Goal: Task Accomplishment & Management: Use online tool/utility

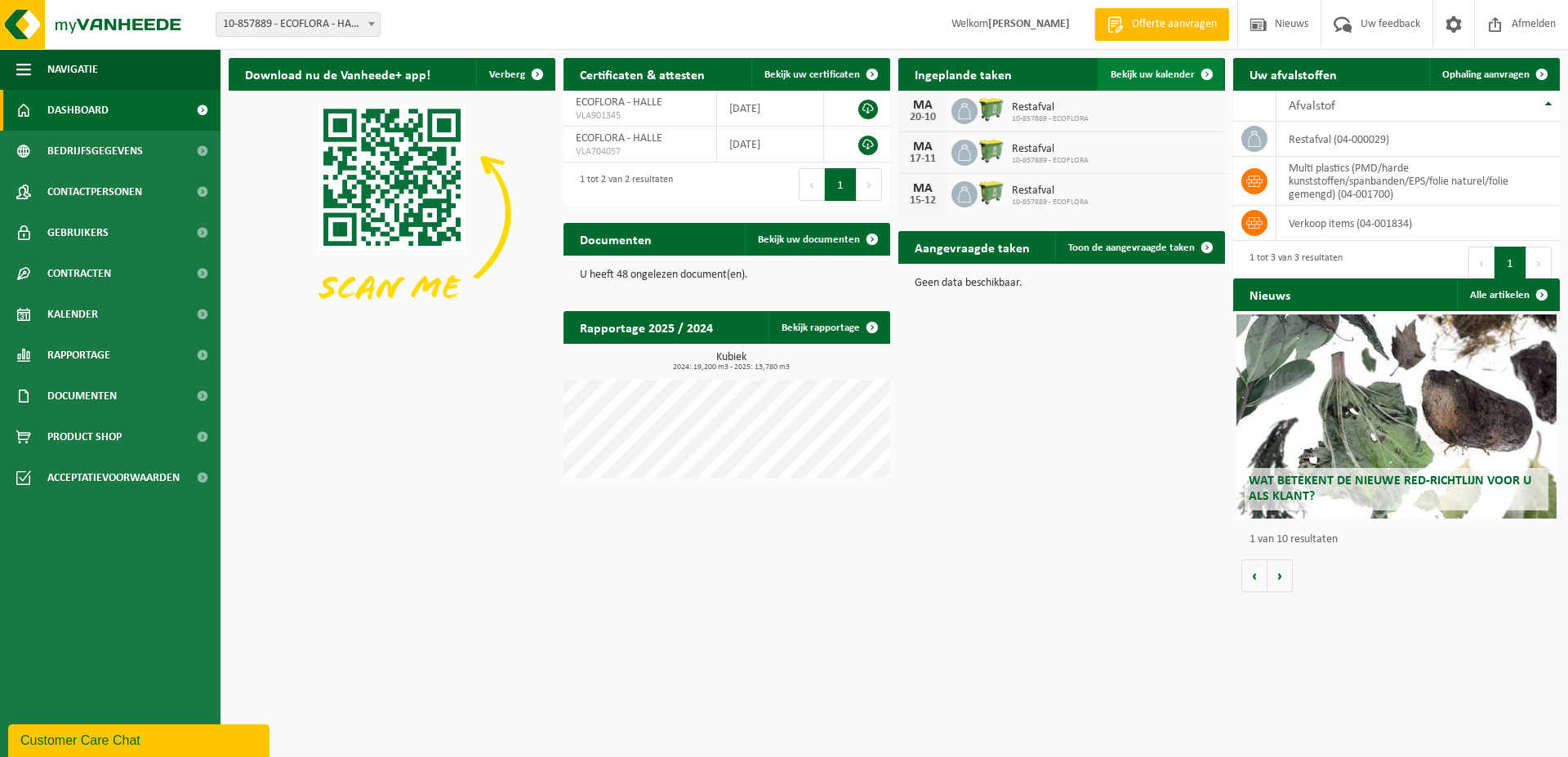
click at [1153, 68] on link "Bekijk uw kalender" at bounding box center [1160, 74] width 125 height 32
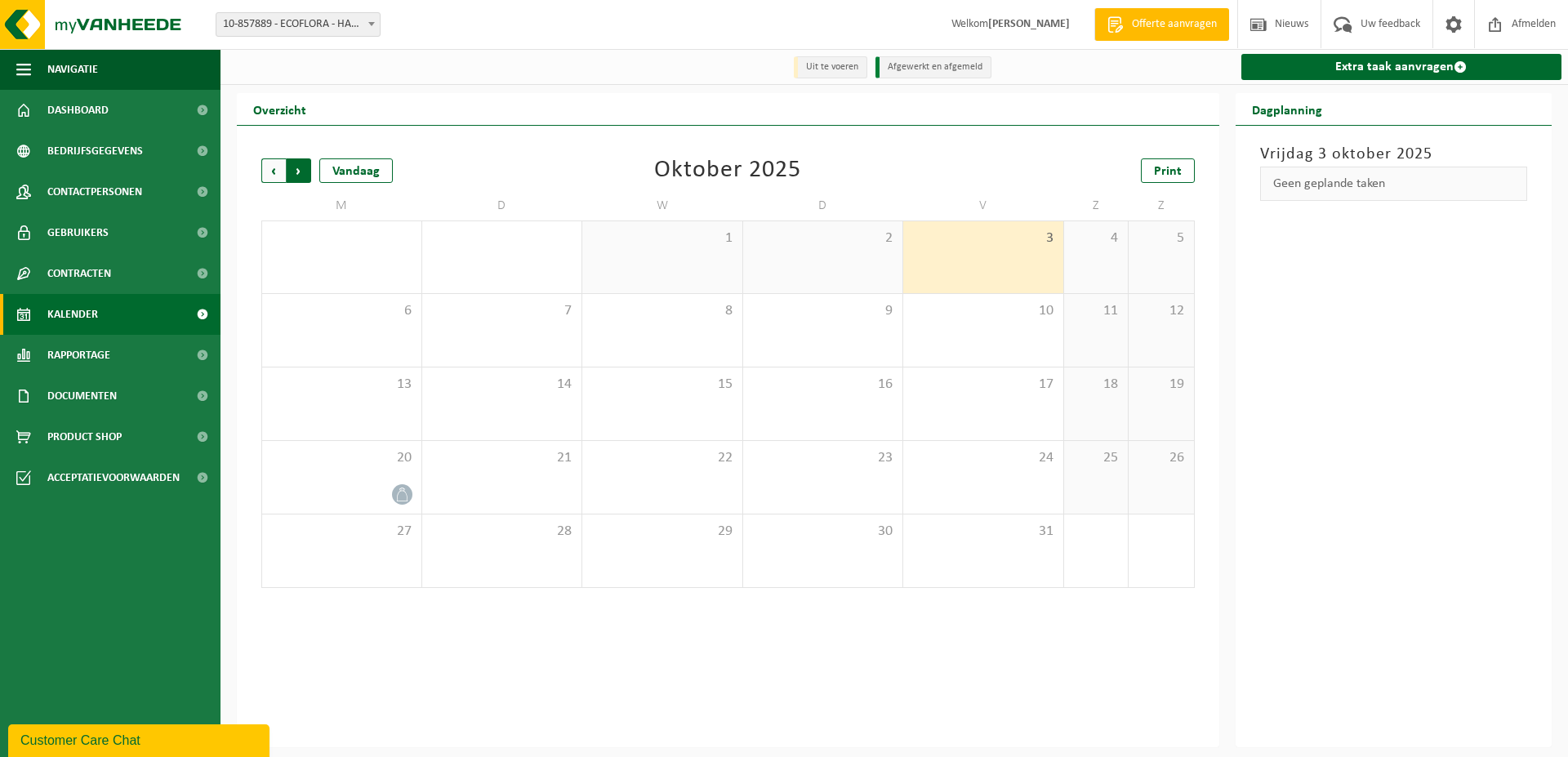
click at [272, 175] on span "Vorige" at bounding box center [273, 170] width 24 height 24
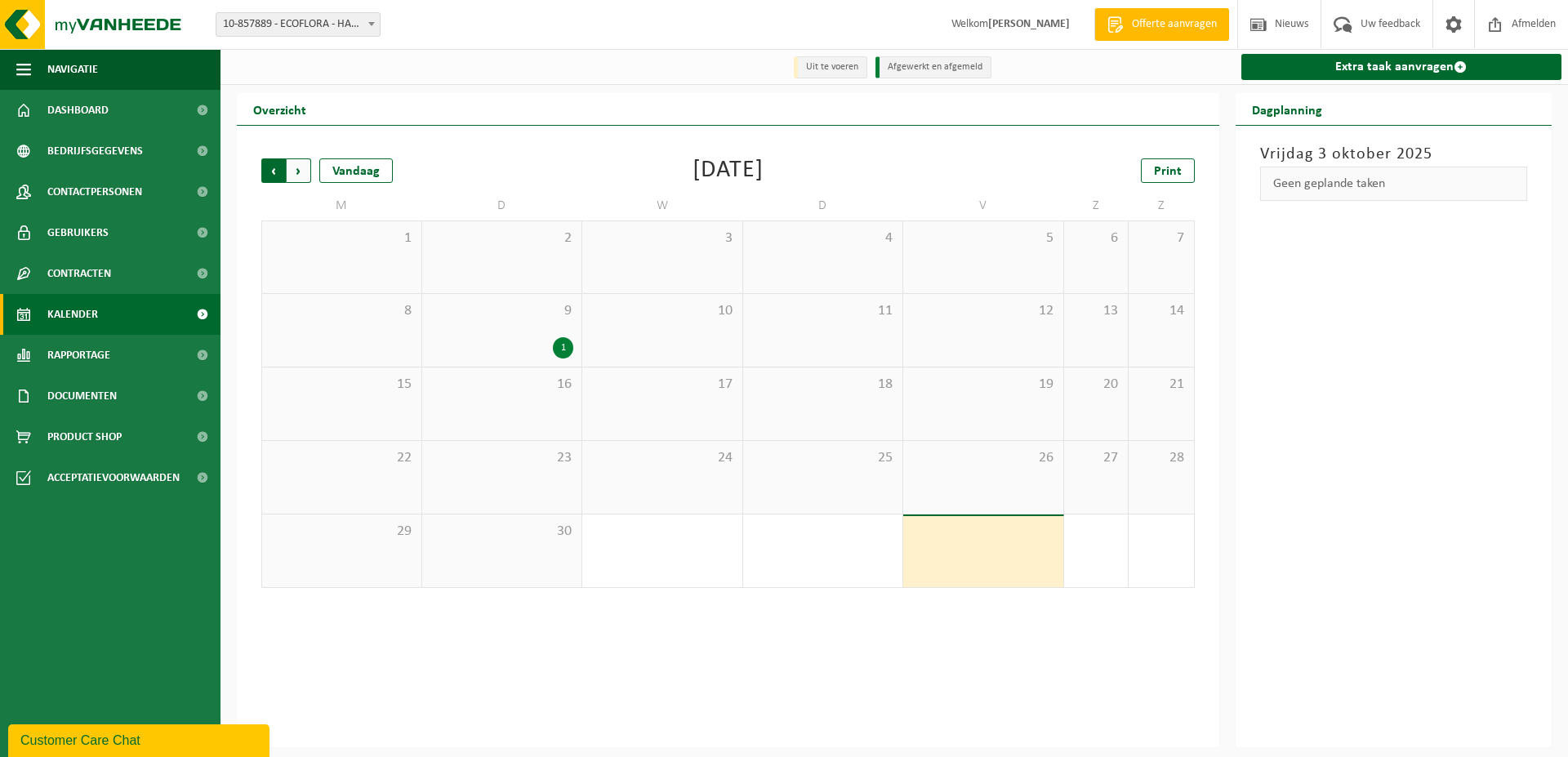
click at [302, 174] on span "Volgende" at bounding box center [298, 170] width 24 height 24
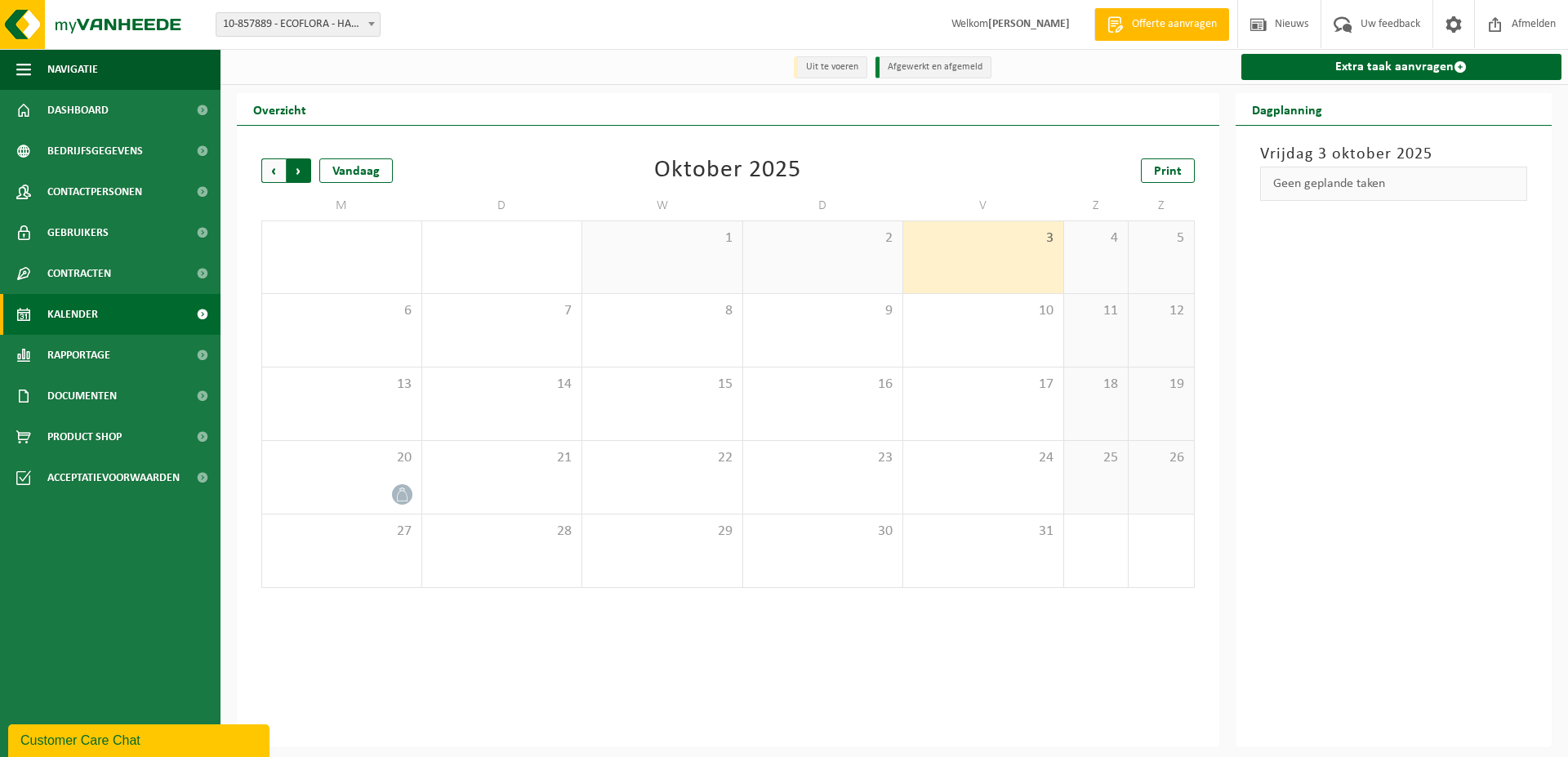
click at [268, 170] on span "Vorige" at bounding box center [273, 170] width 24 height 24
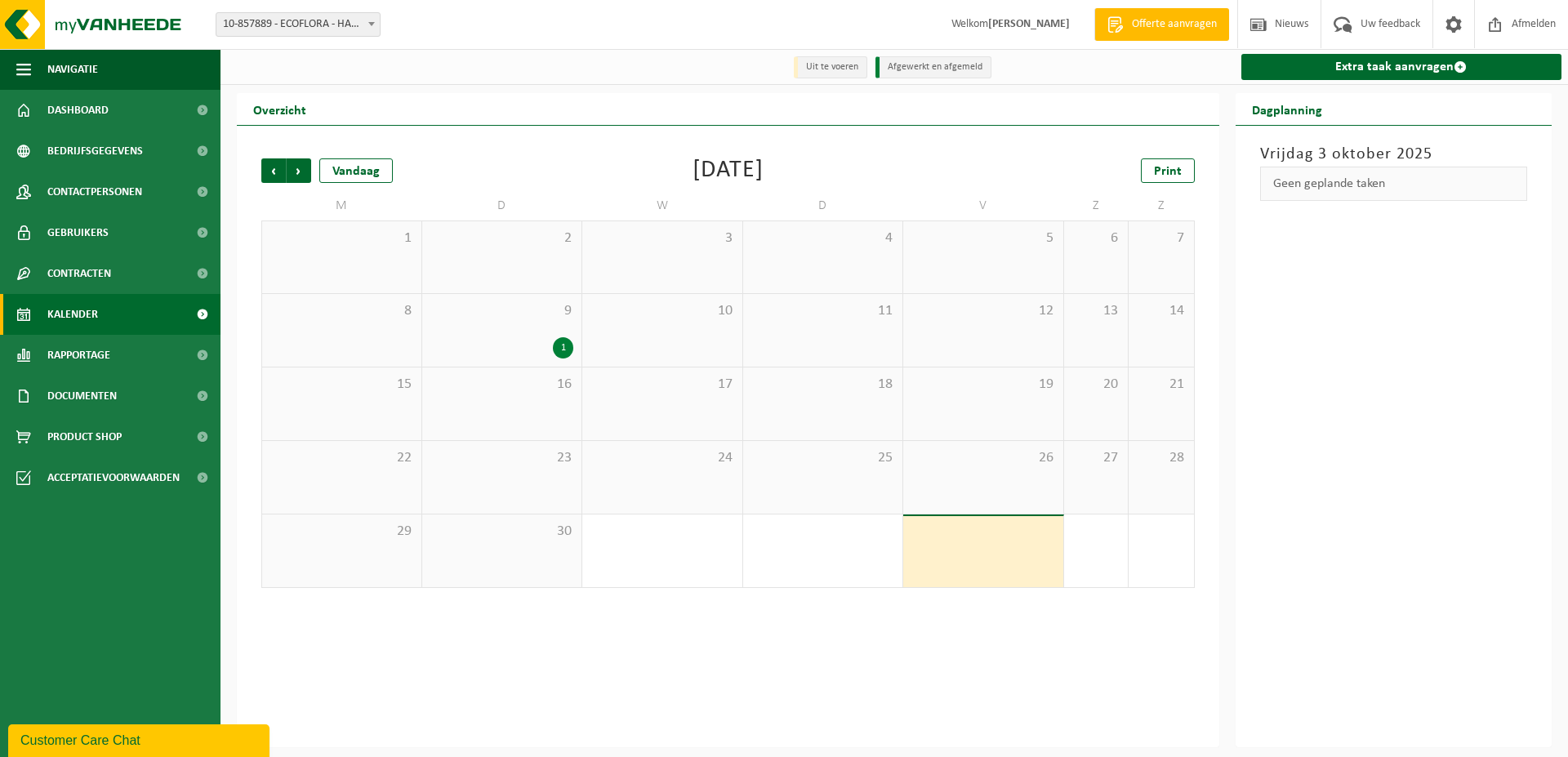
click at [268, 170] on span "Vorige" at bounding box center [273, 170] width 24 height 24
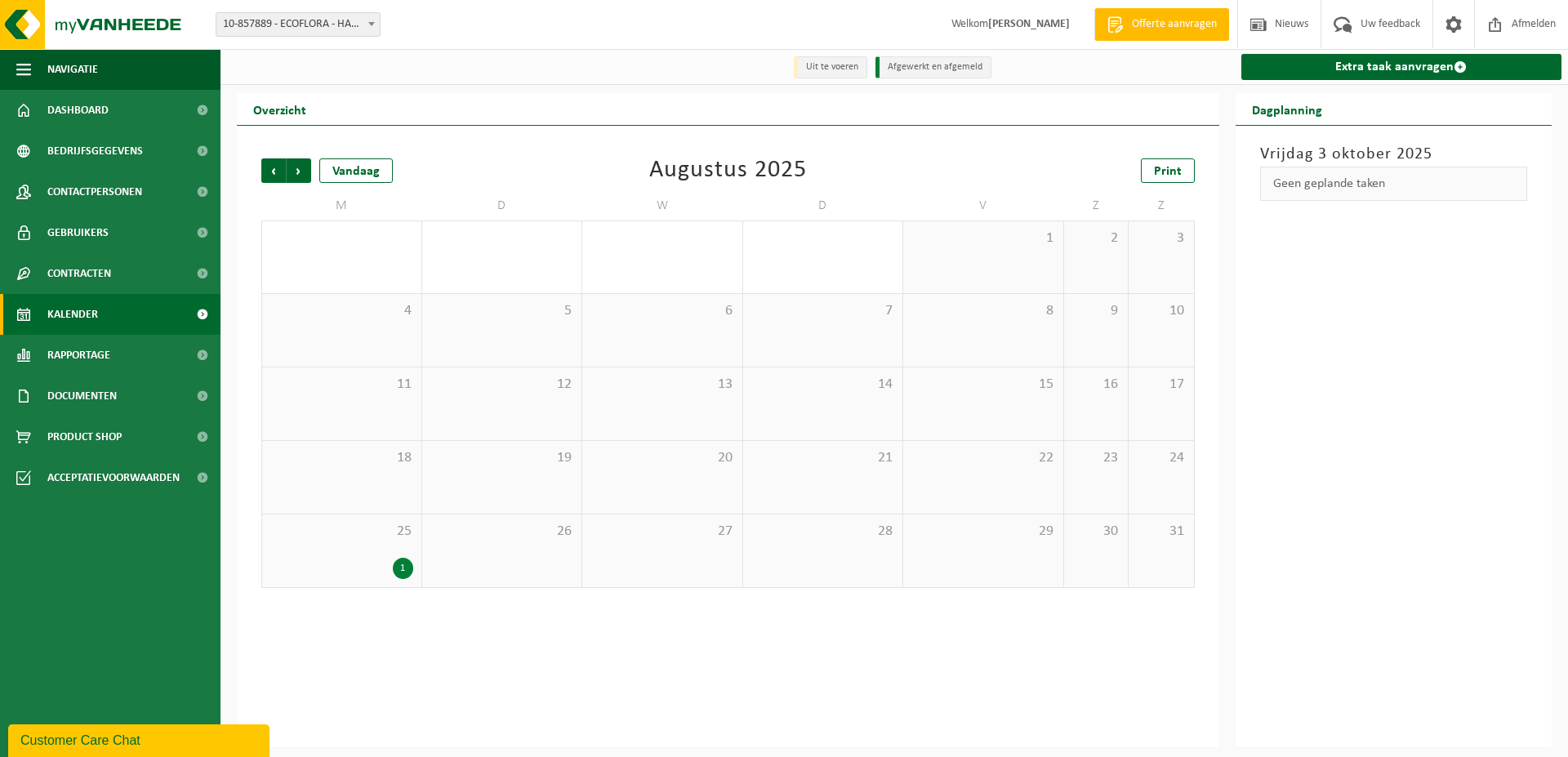
click at [268, 170] on span "Vorige" at bounding box center [273, 170] width 24 height 24
click at [358, 164] on div "Vandaag" at bounding box center [356, 170] width 73 height 24
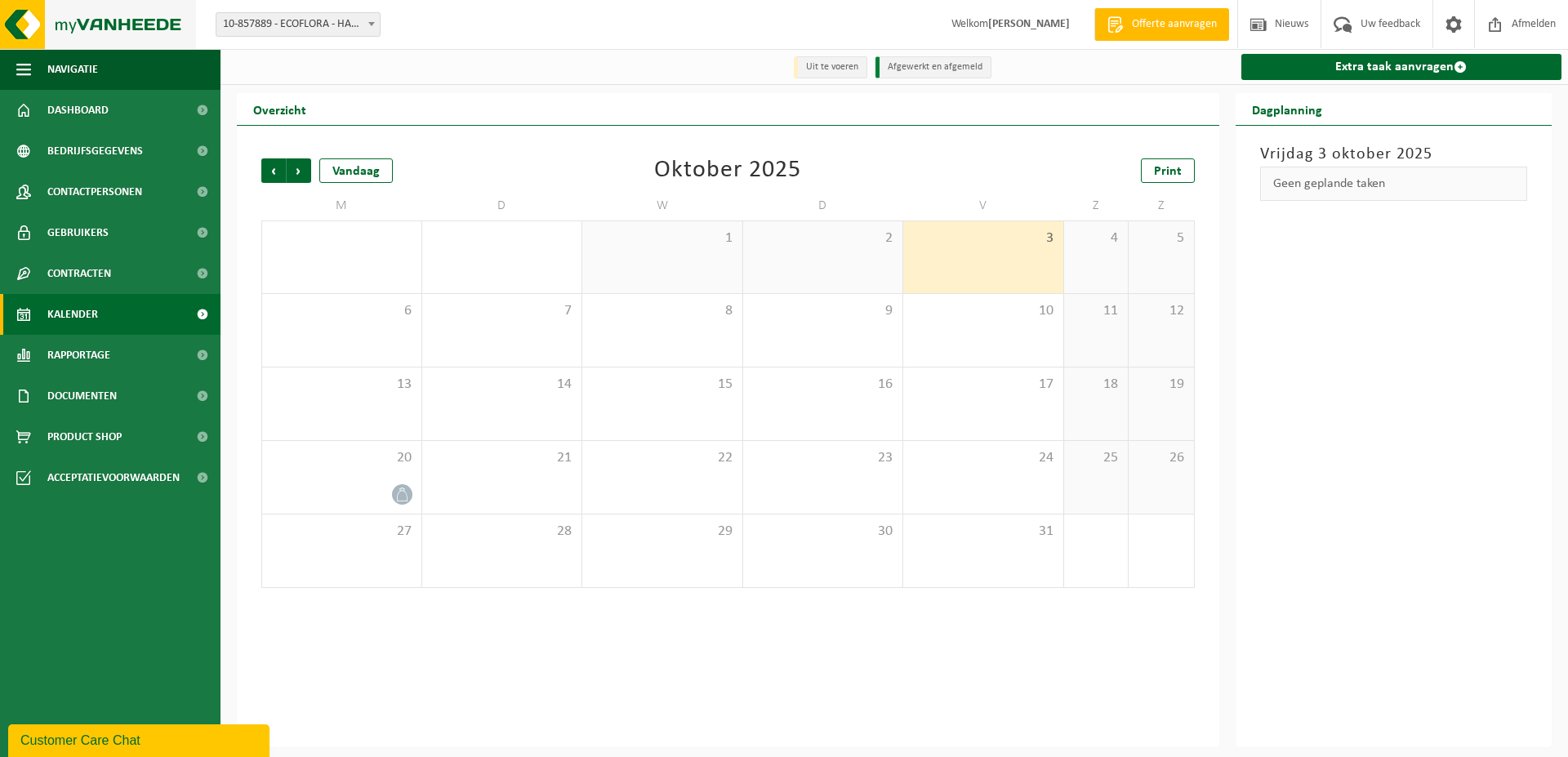
click at [102, 27] on img at bounding box center [98, 24] width 196 height 49
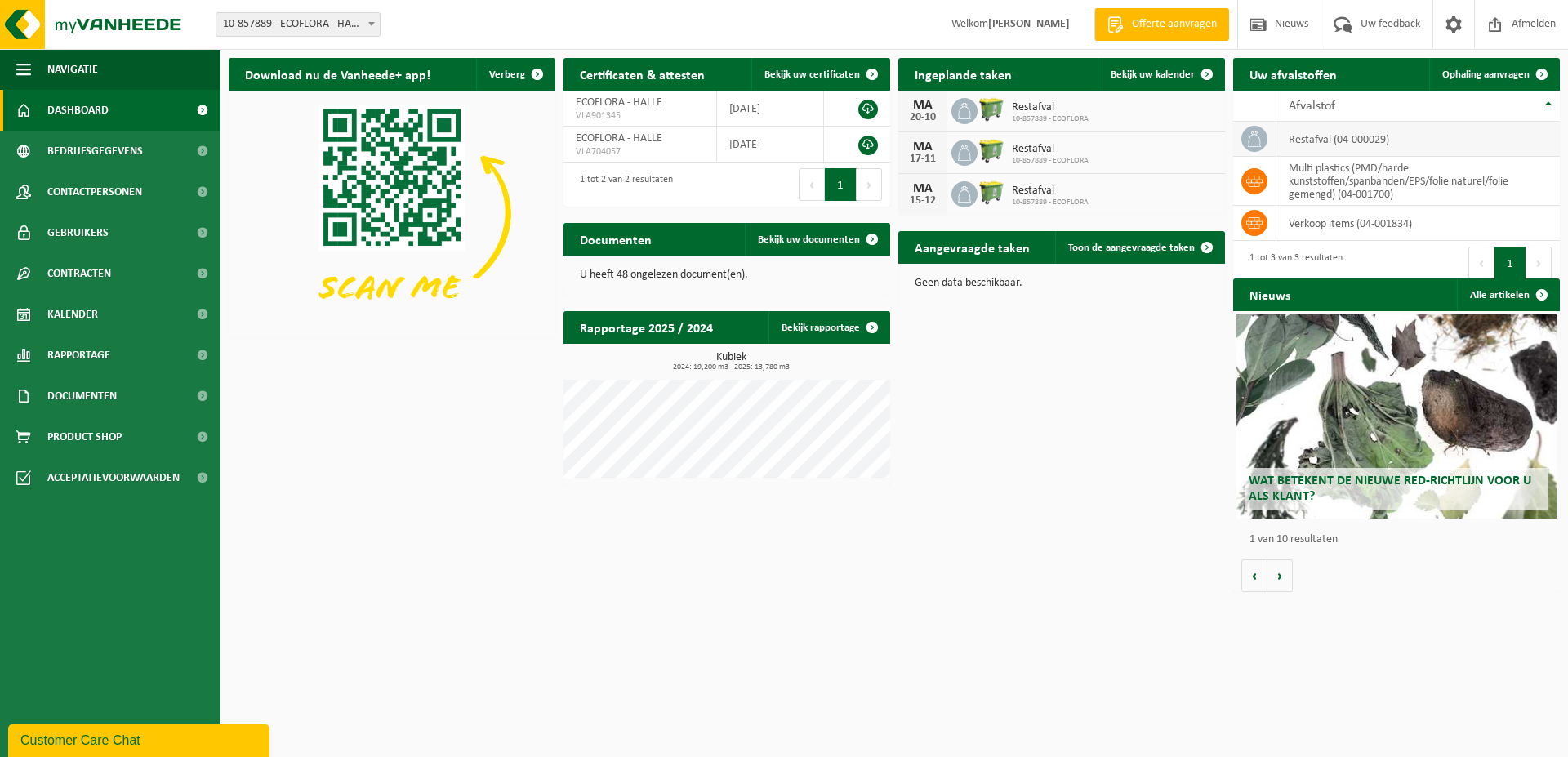
click at [1346, 138] on td "restafval (04-000029)" at bounding box center [1418, 139] width 283 height 35
click at [1472, 71] on span "Ophaling aanvragen" at bounding box center [1486, 75] width 87 height 11
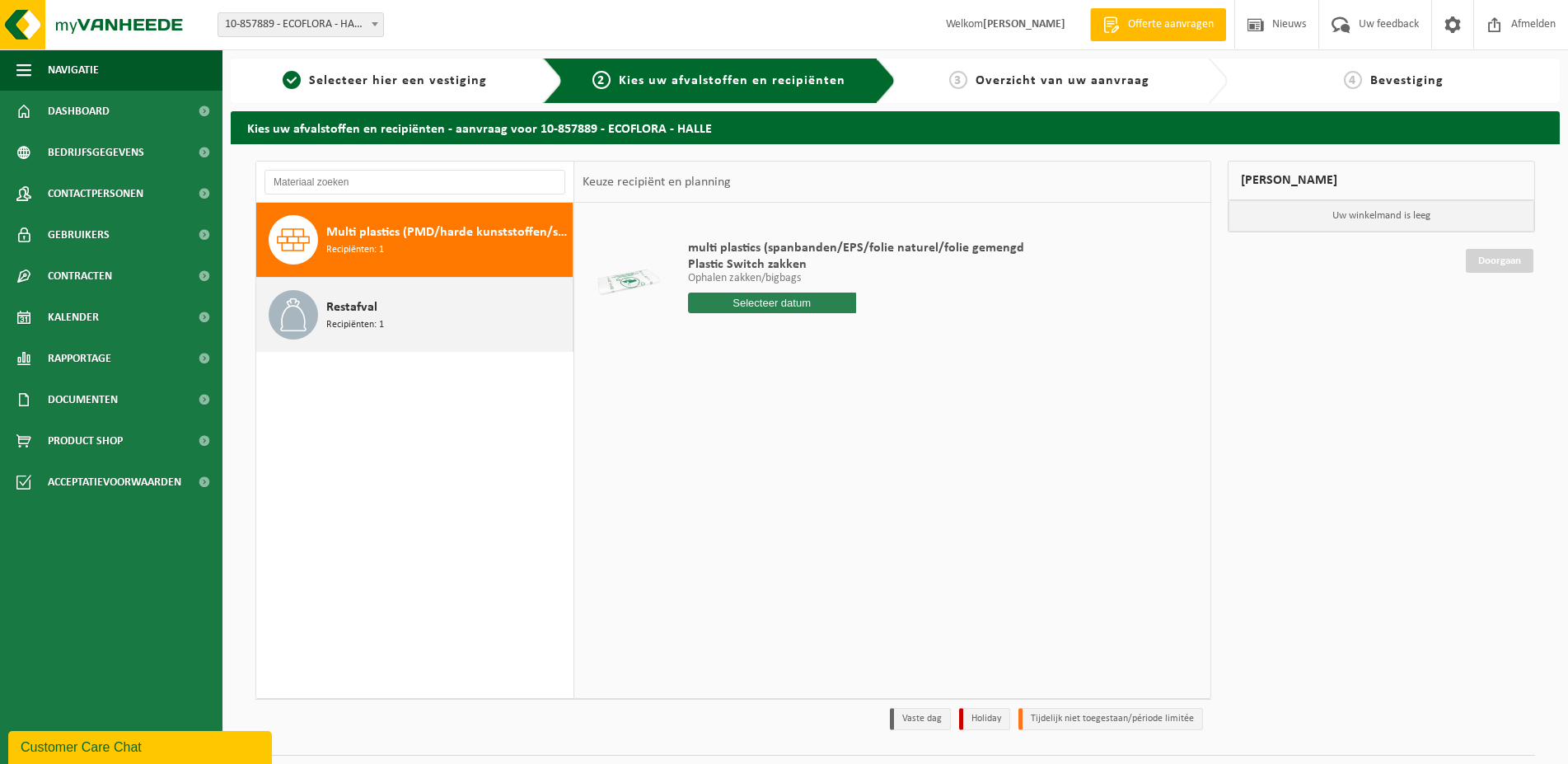
click at [406, 325] on div "Restafval Recipiënten: 1" at bounding box center [447, 314] width 242 height 49
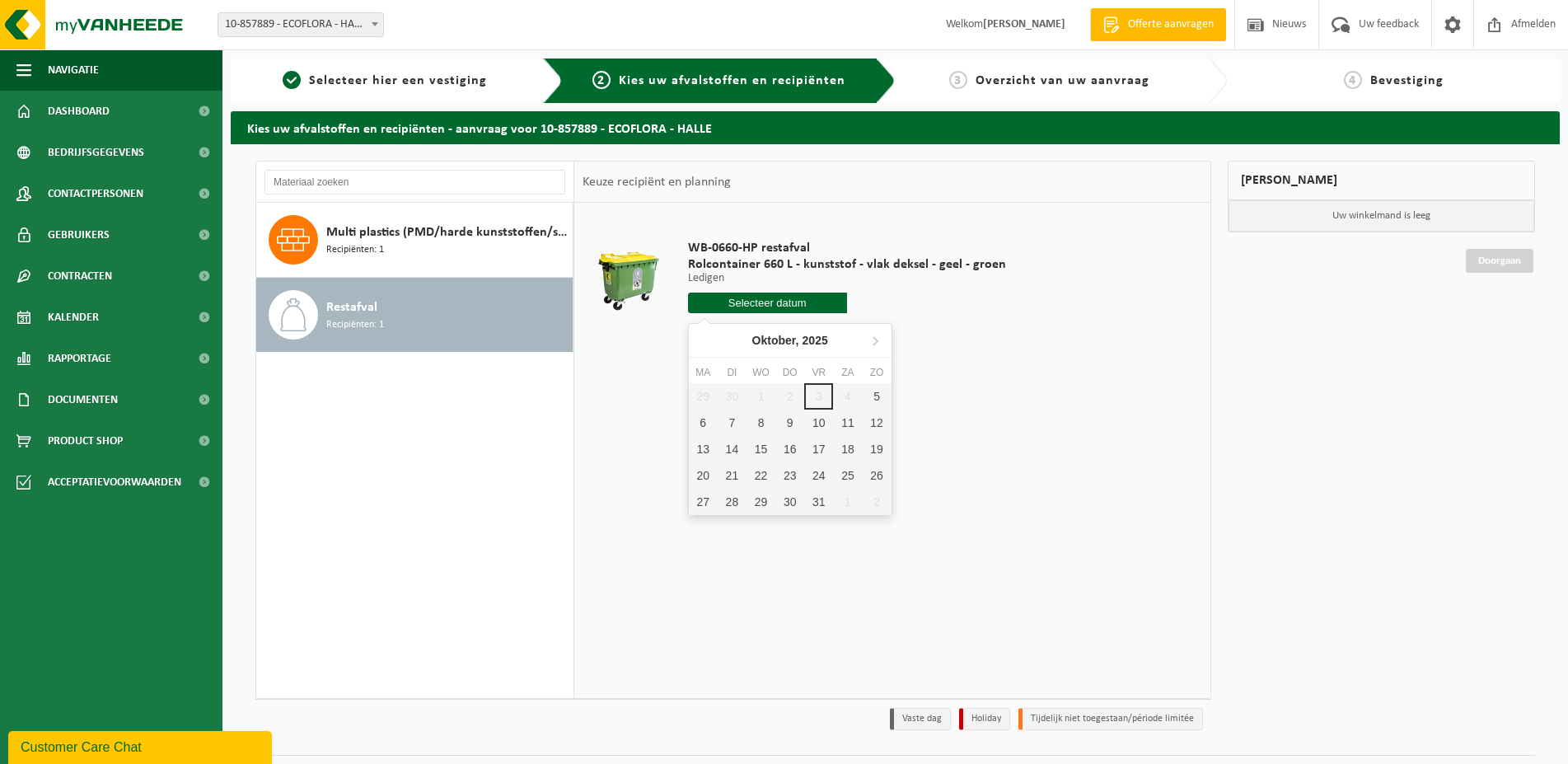
click at [750, 301] on input "text" at bounding box center [768, 303] width 159 height 21
click at [632, 342] on td at bounding box center [629, 281] width 93 height 139
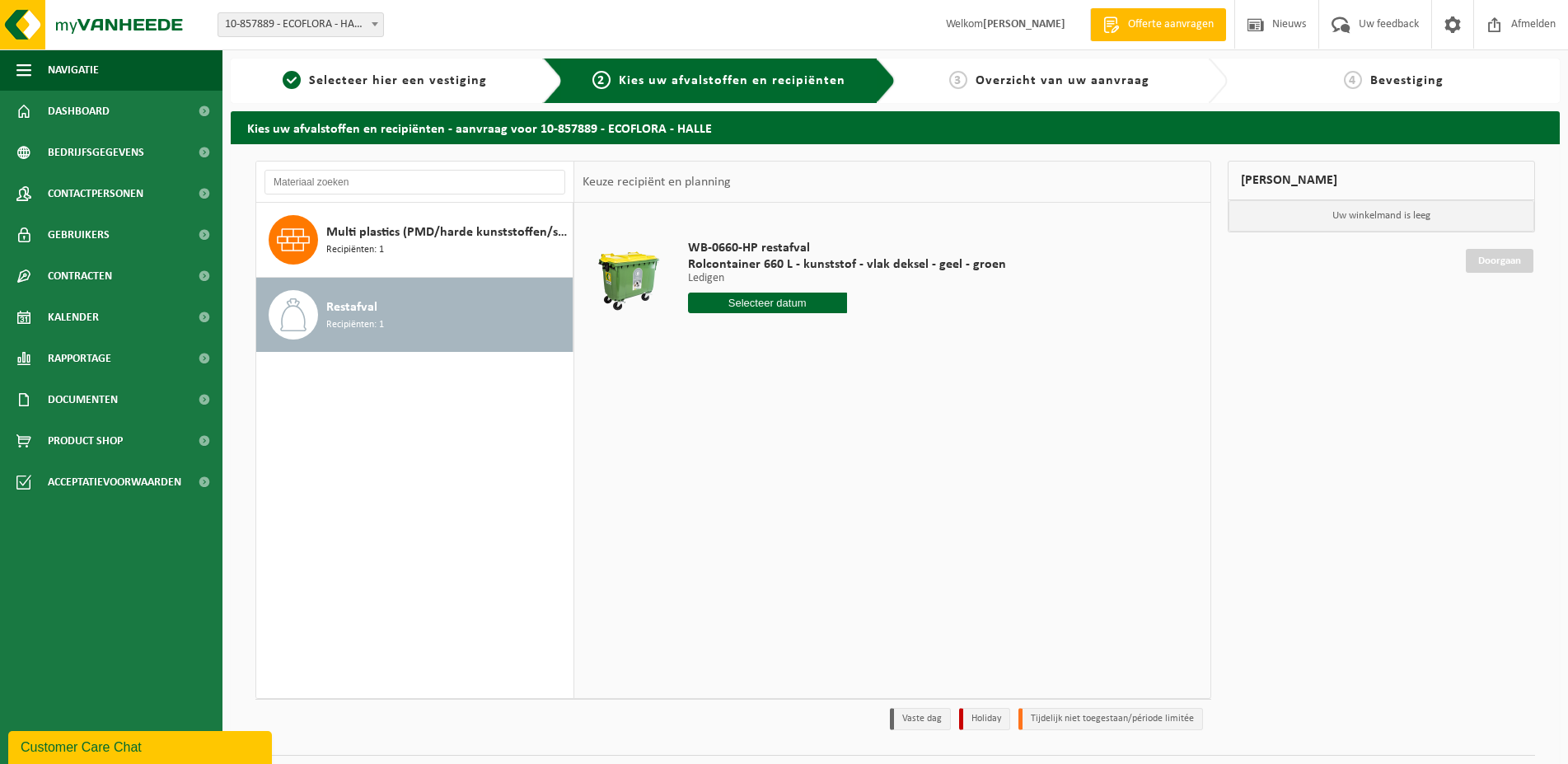
click at [761, 300] on input "text" at bounding box center [768, 303] width 159 height 21
click at [704, 418] on div "6" at bounding box center [704, 422] width 29 height 26
type input "Van 2025-10-06"
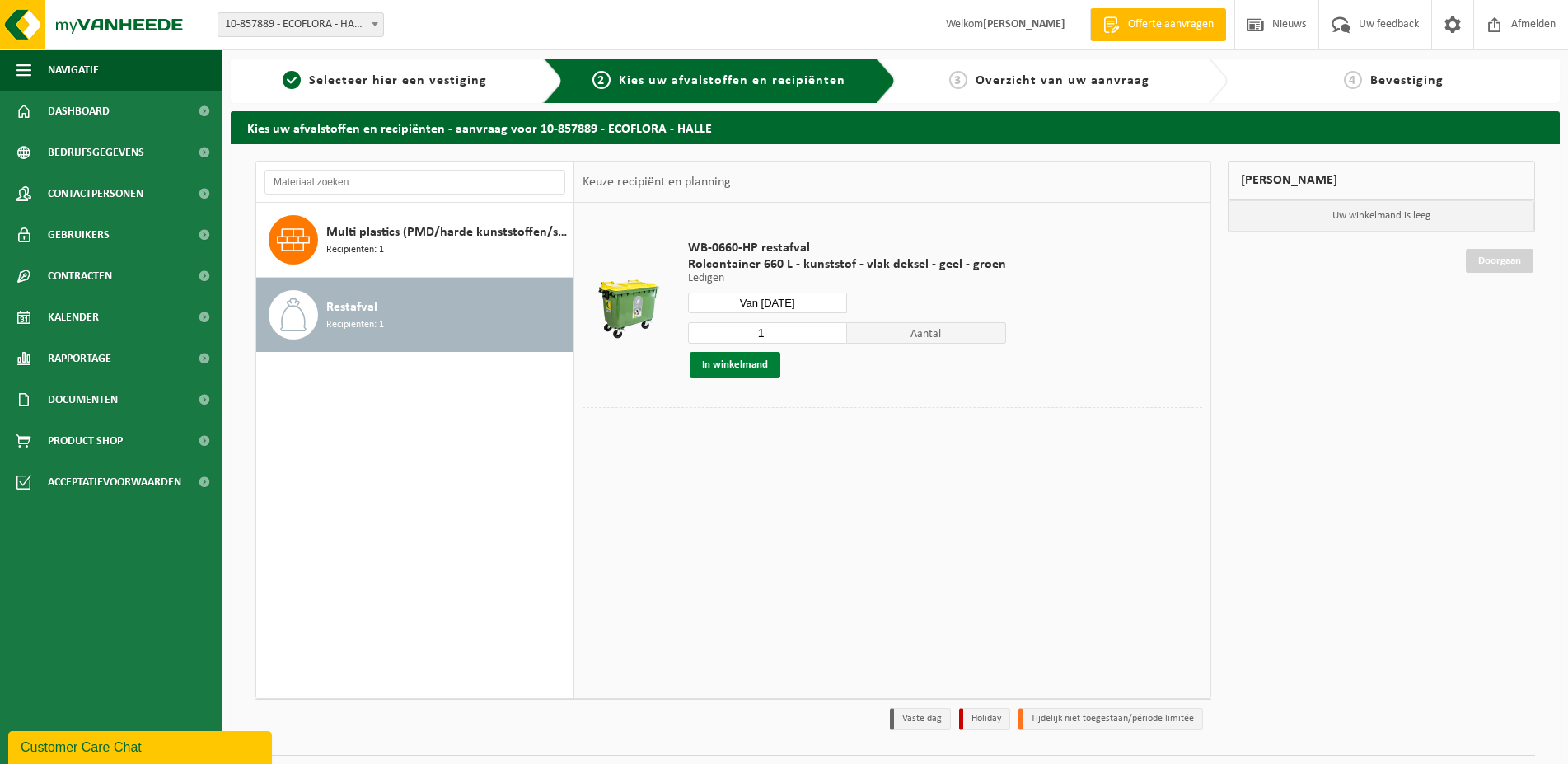
click at [750, 362] on button "In winkelmand" at bounding box center [735, 365] width 91 height 26
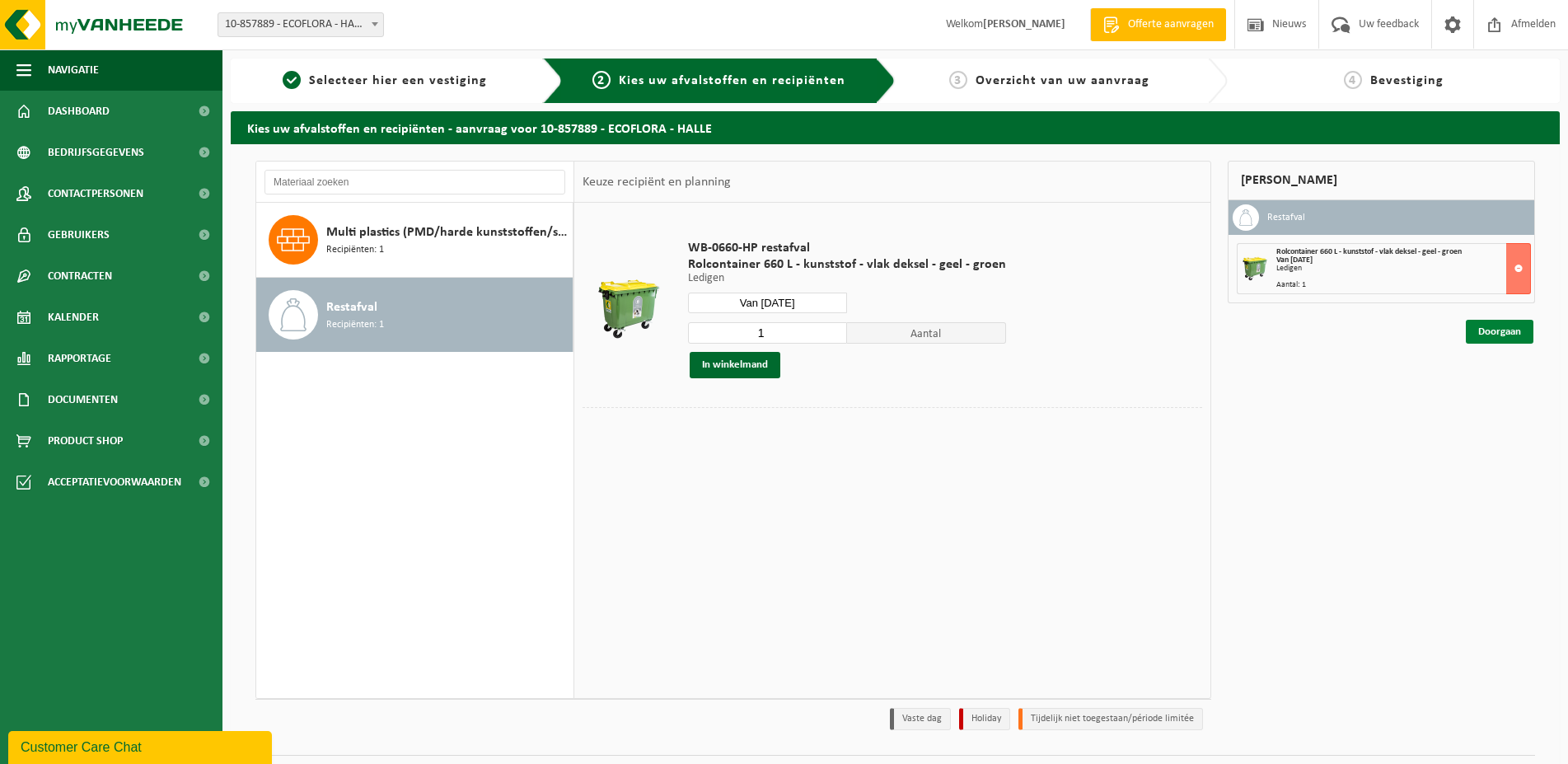
click at [1488, 329] on link "Doorgaan" at bounding box center [1500, 331] width 68 height 24
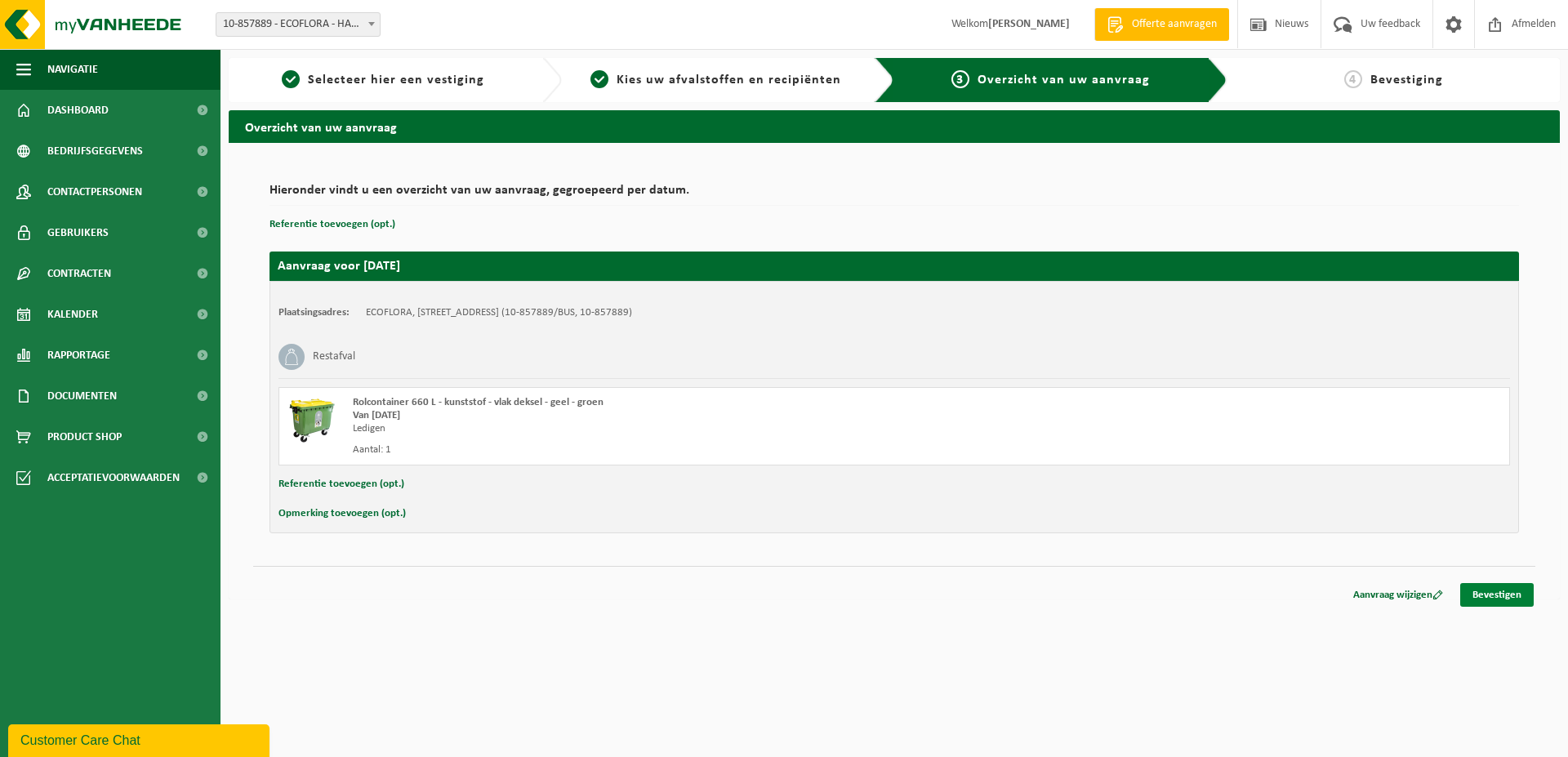
click at [1525, 590] on link "Bevestigen" at bounding box center [1497, 595] width 73 height 24
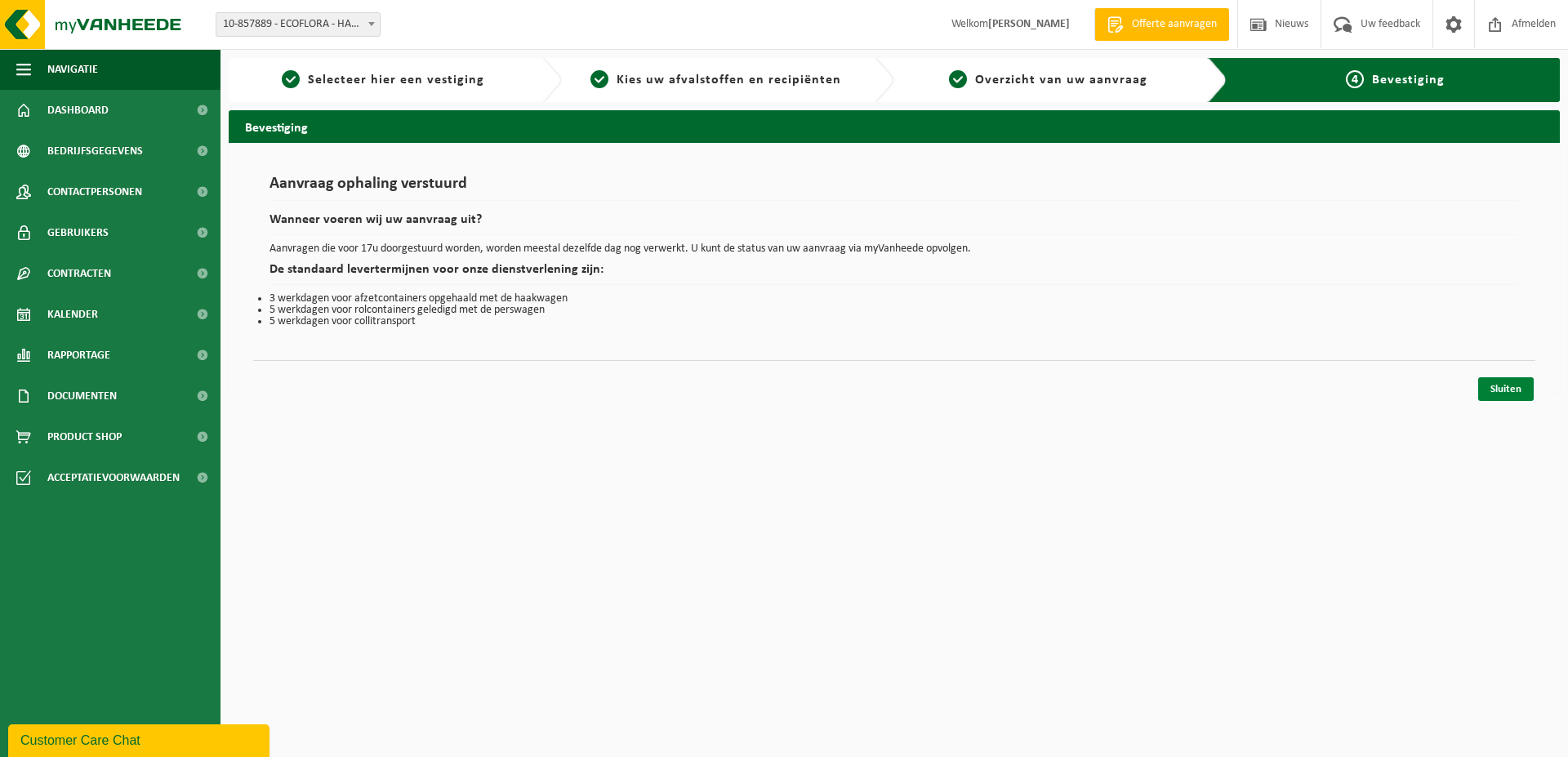
click at [1510, 391] on link "Sluiten" at bounding box center [1506, 389] width 56 height 24
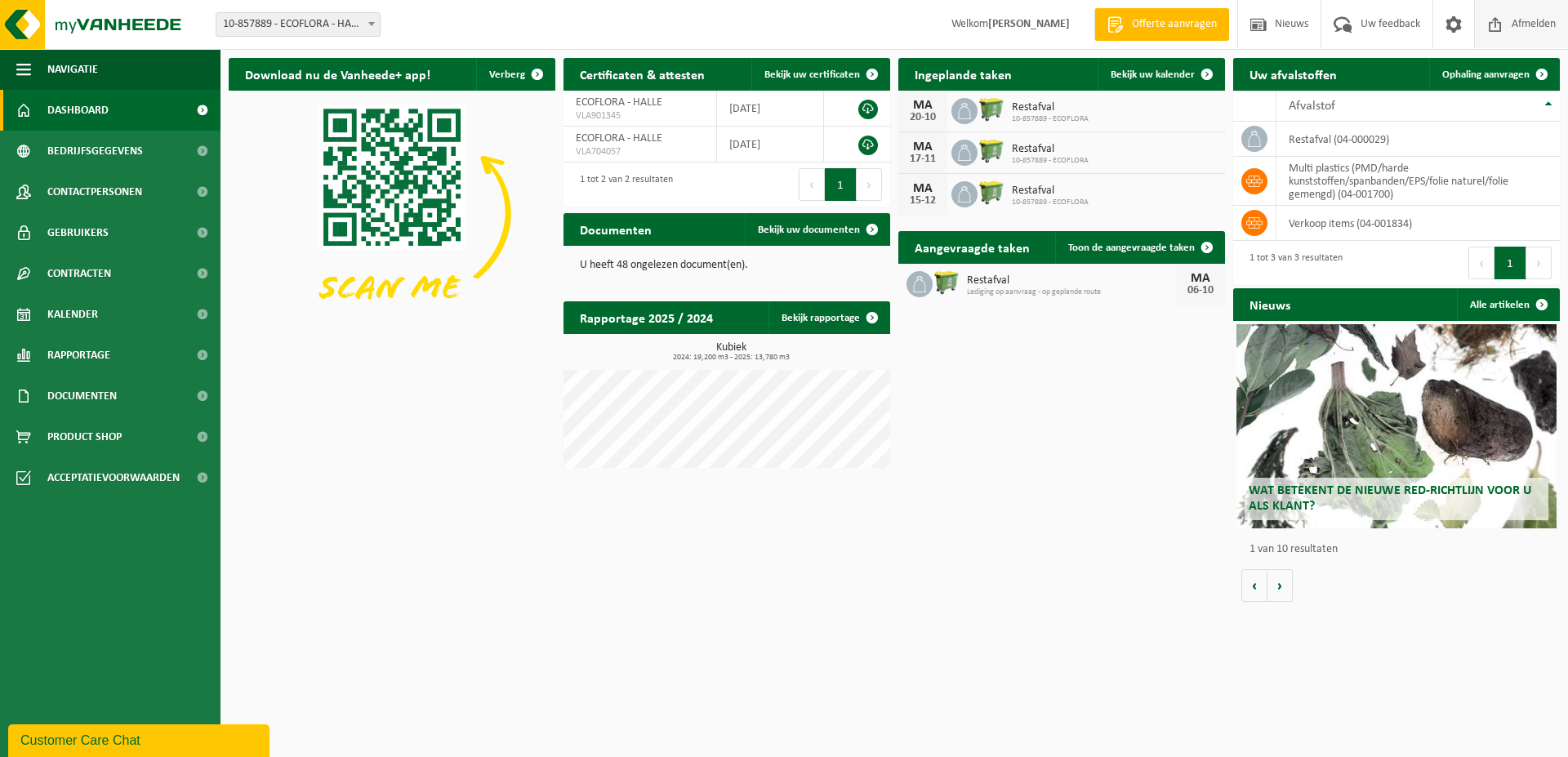
click at [1551, 26] on span "Afmelden" at bounding box center [1533, 24] width 52 height 48
